Goal: Obtain resource: Download file/media

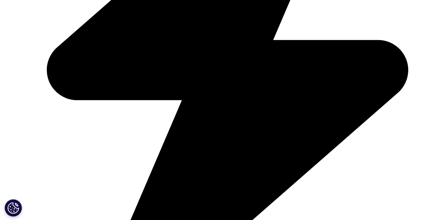
scroll to position [348, 0]
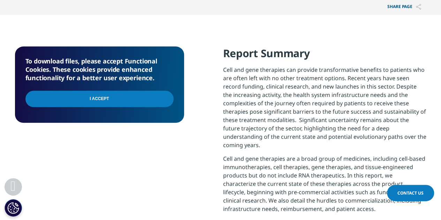
click at [133, 105] on input "I Accept" at bounding box center [99, 99] width 148 height 16
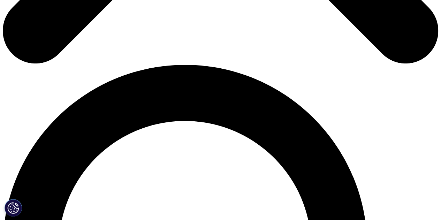
scroll to position [418, 0]
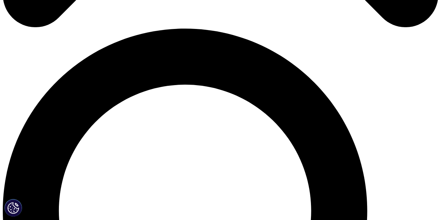
type input "[PERSON_NAME]"
type input "[PERSON_NAME][EMAIL_ADDRESS][DOMAIN_NAME]"
select select "[GEOGRAPHIC_DATA]"
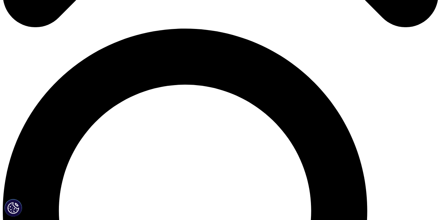
scroll to position [0, 30]
drag, startPoint x: 40, startPoint y: 121, endPoint x: 129, endPoint y: 125, distance: 88.9
type input "[PERSON_NAME][EMAIL_ADDRESS][PERSON_NAME][DOMAIN_NAME]"
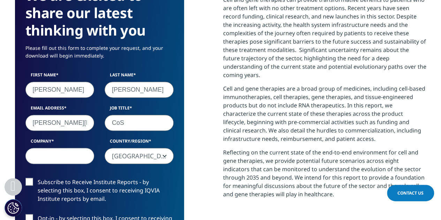
type input "CoS"
click at [80, 154] on input "Company" at bounding box center [59, 156] width 69 height 16
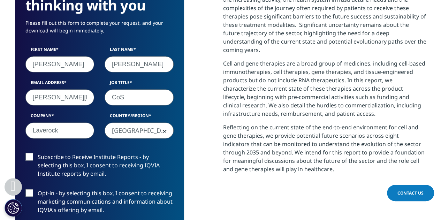
scroll to position [453, 0]
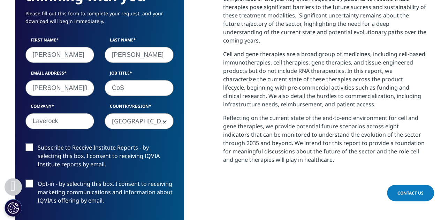
type input "Laverock"
click at [30, 145] on label "Subscribe to Receive Institute Reports - by selecting this box, I consent to re…" at bounding box center [99, 157] width 148 height 29
click at [38, 143] on input "Subscribe to Receive Institute Reports - by selecting this box, I consent to re…" at bounding box center [38, 143] width 0 height 0
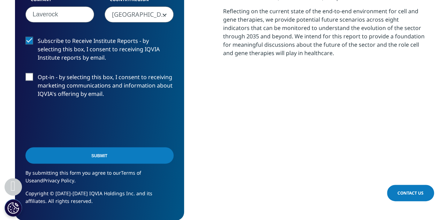
scroll to position [592, 0]
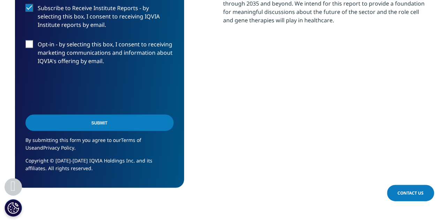
click at [119, 127] on input "Submit" at bounding box center [99, 122] width 148 height 16
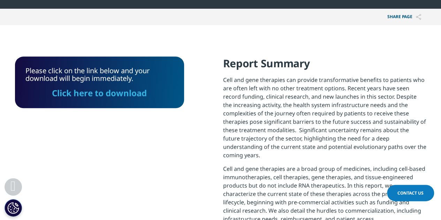
scroll to position [335, 0]
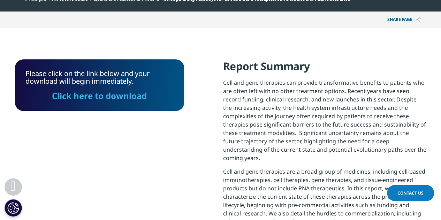
click at [128, 93] on link "Click here to download" at bounding box center [99, 95] width 95 height 11
